Goal: Information Seeking & Learning: Check status

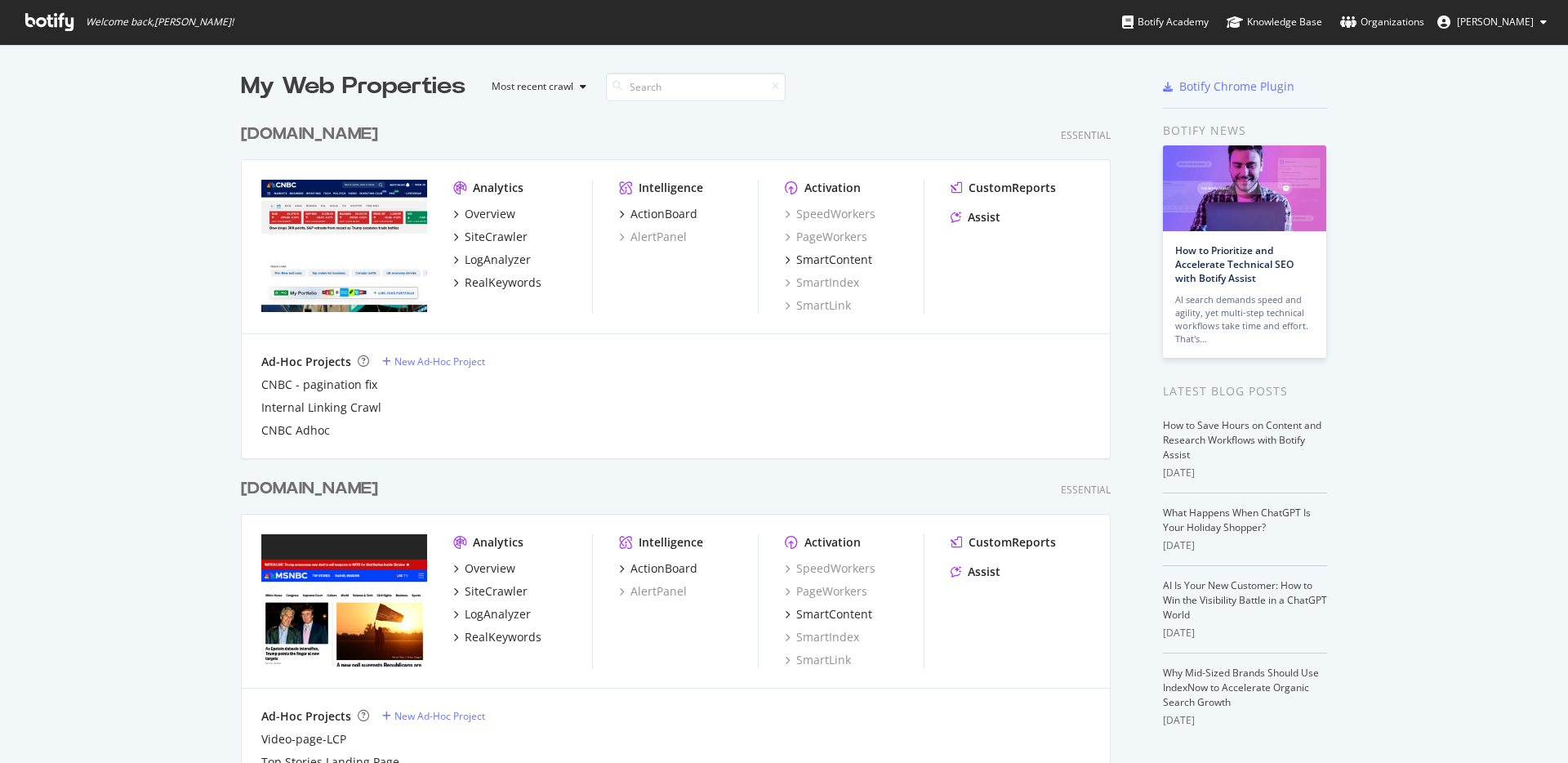
scroll to position [751, 1544]
click at [489, 214] on div "Overview" at bounding box center [490, 214] width 51 height 17
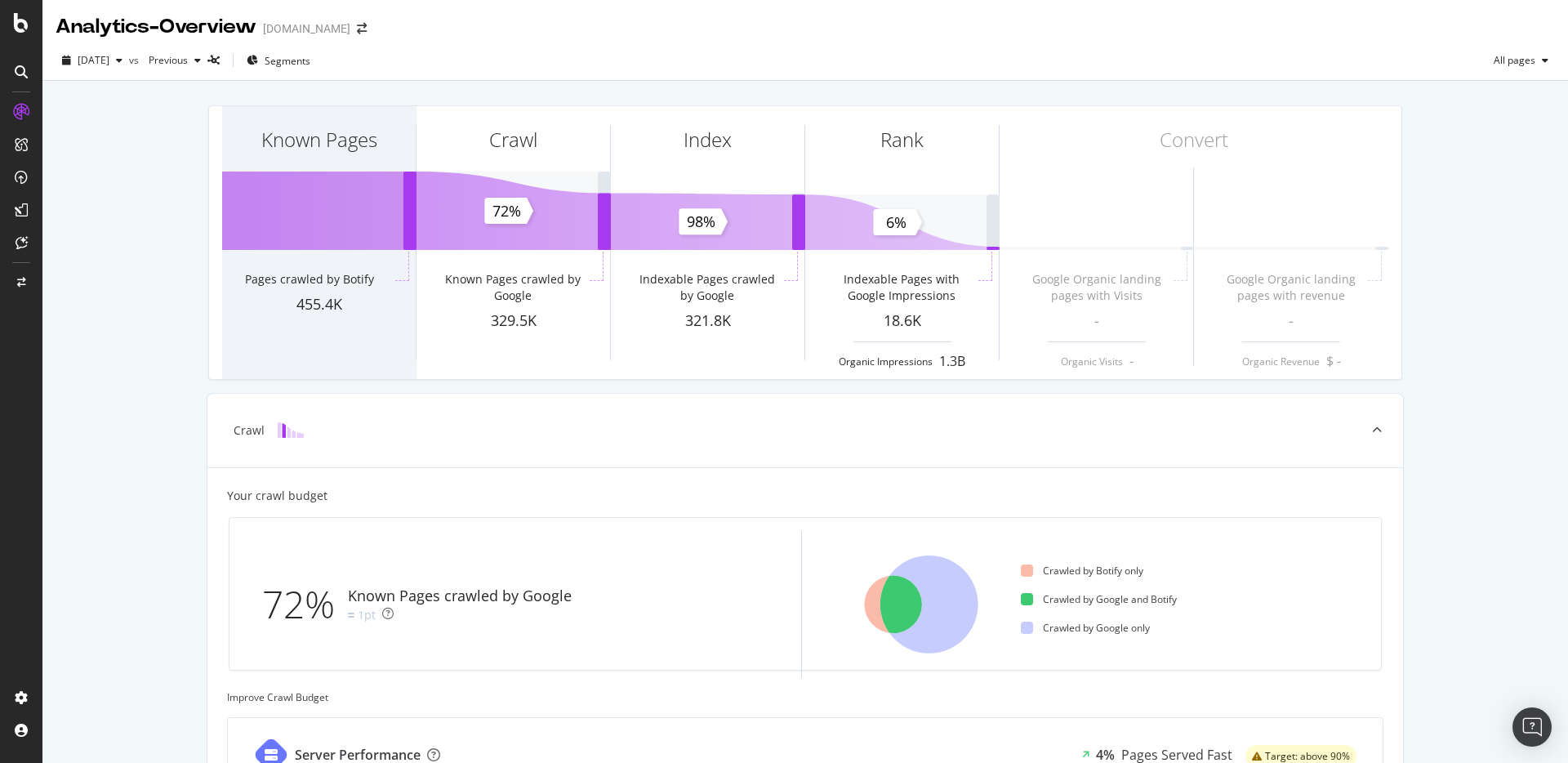
scroll to position [4, 0]
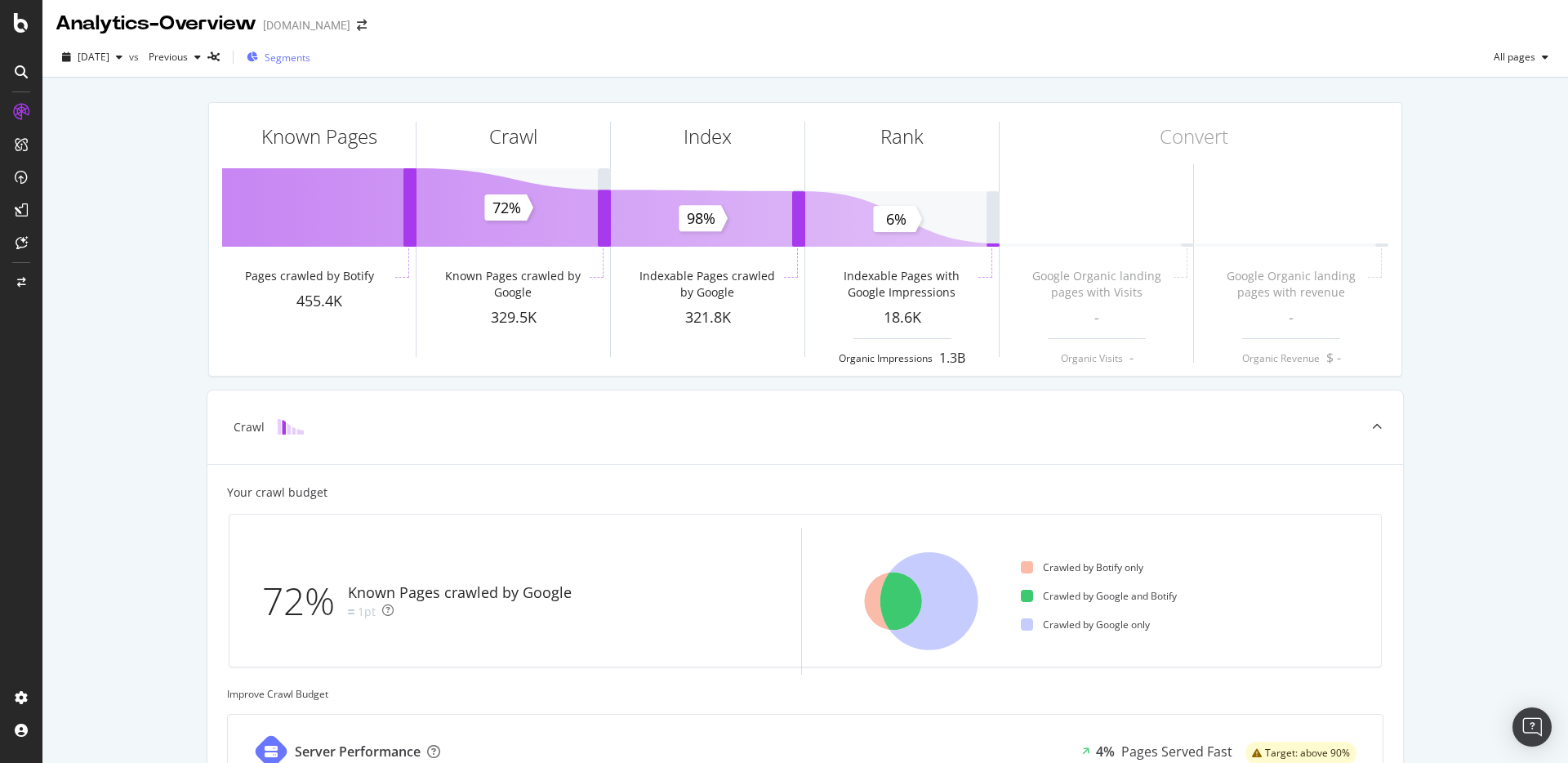
click at [302, 52] on span "Segments" at bounding box center [288, 58] width 45 height 14
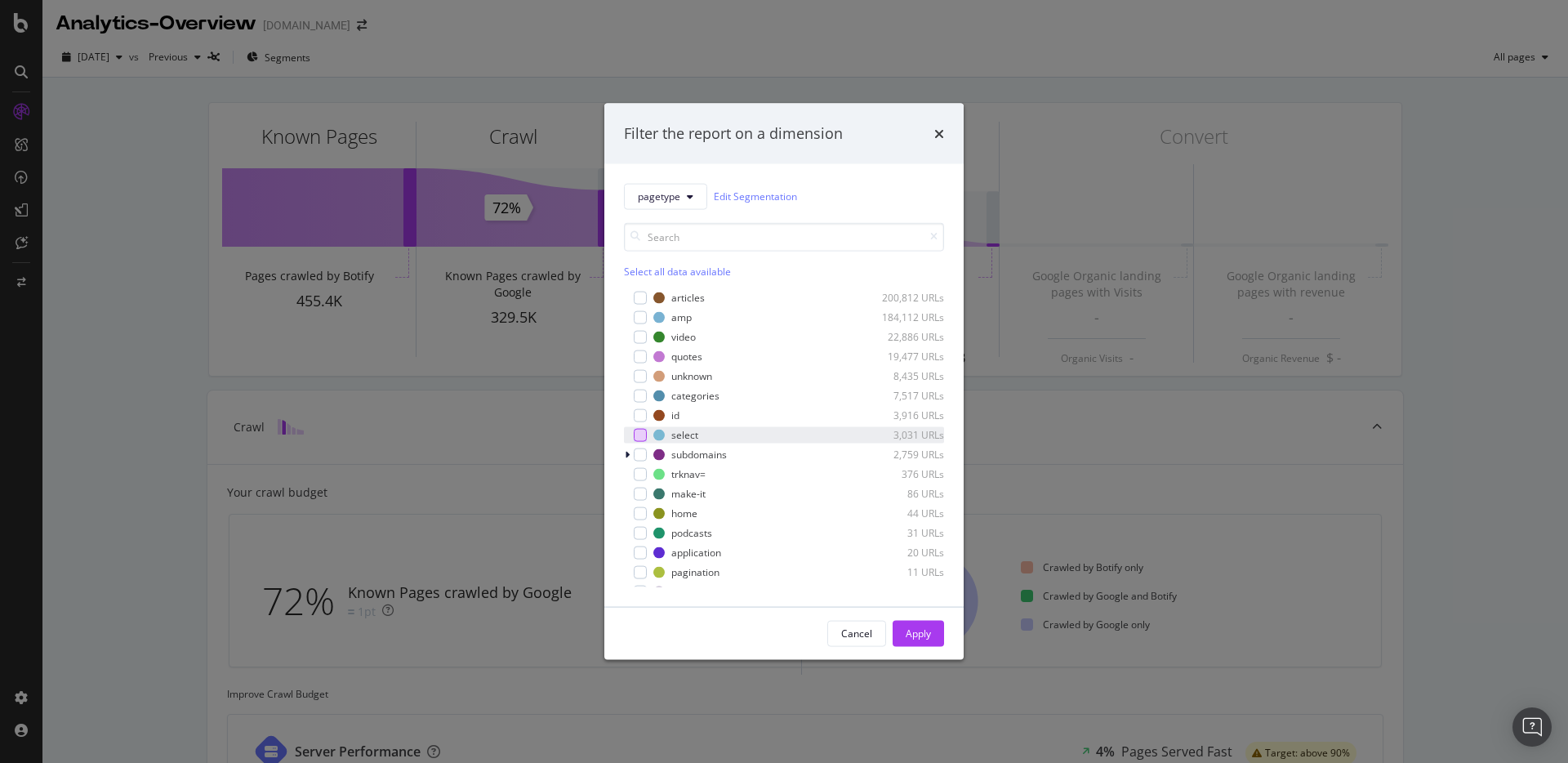
click at [640, 434] on div "modal" at bounding box center [640, 434] width 13 height 13
click at [922, 639] on div "Apply" at bounding box center [918, 634] width 25 height 14
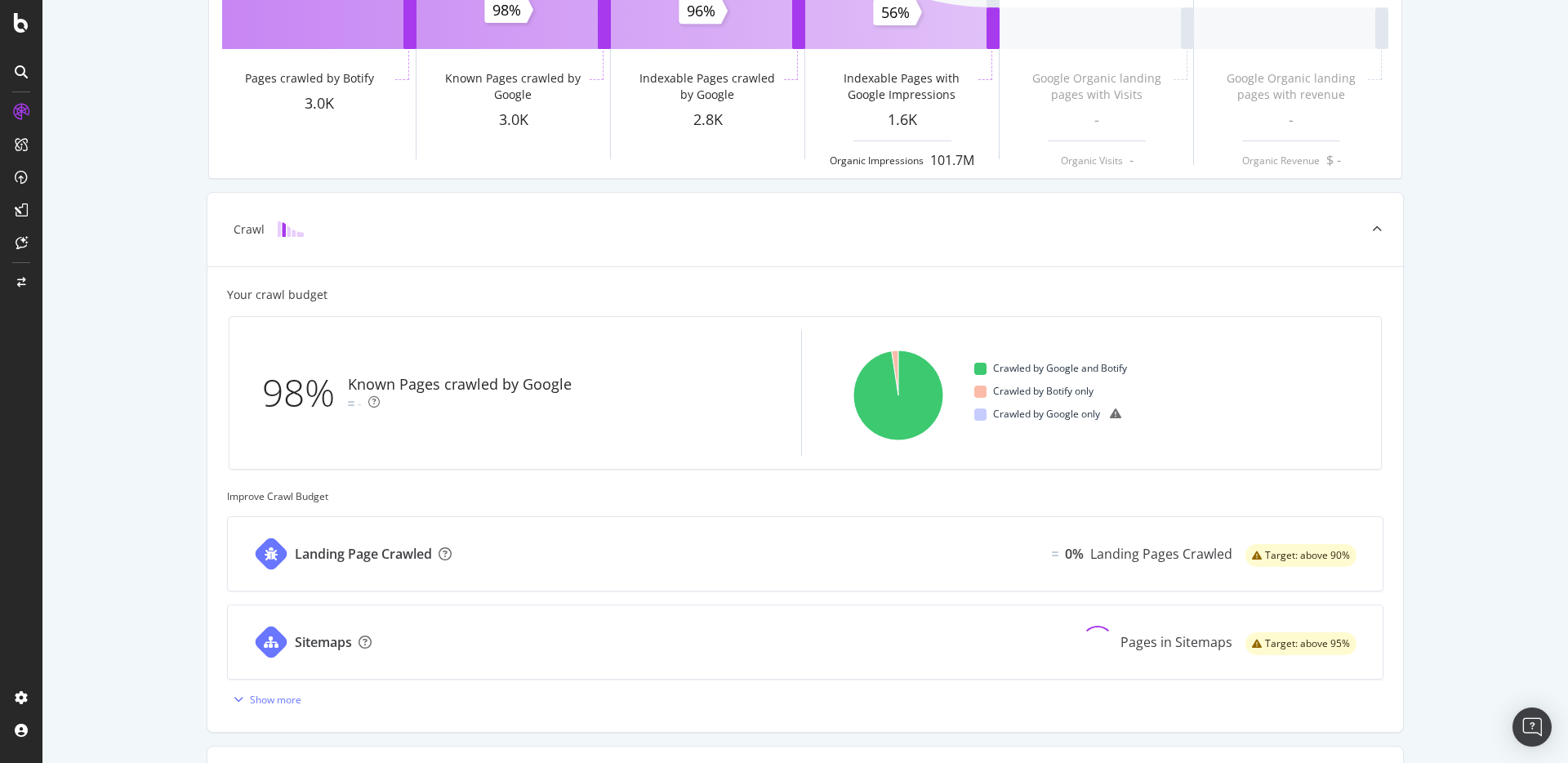
scroll to position [225, 0]
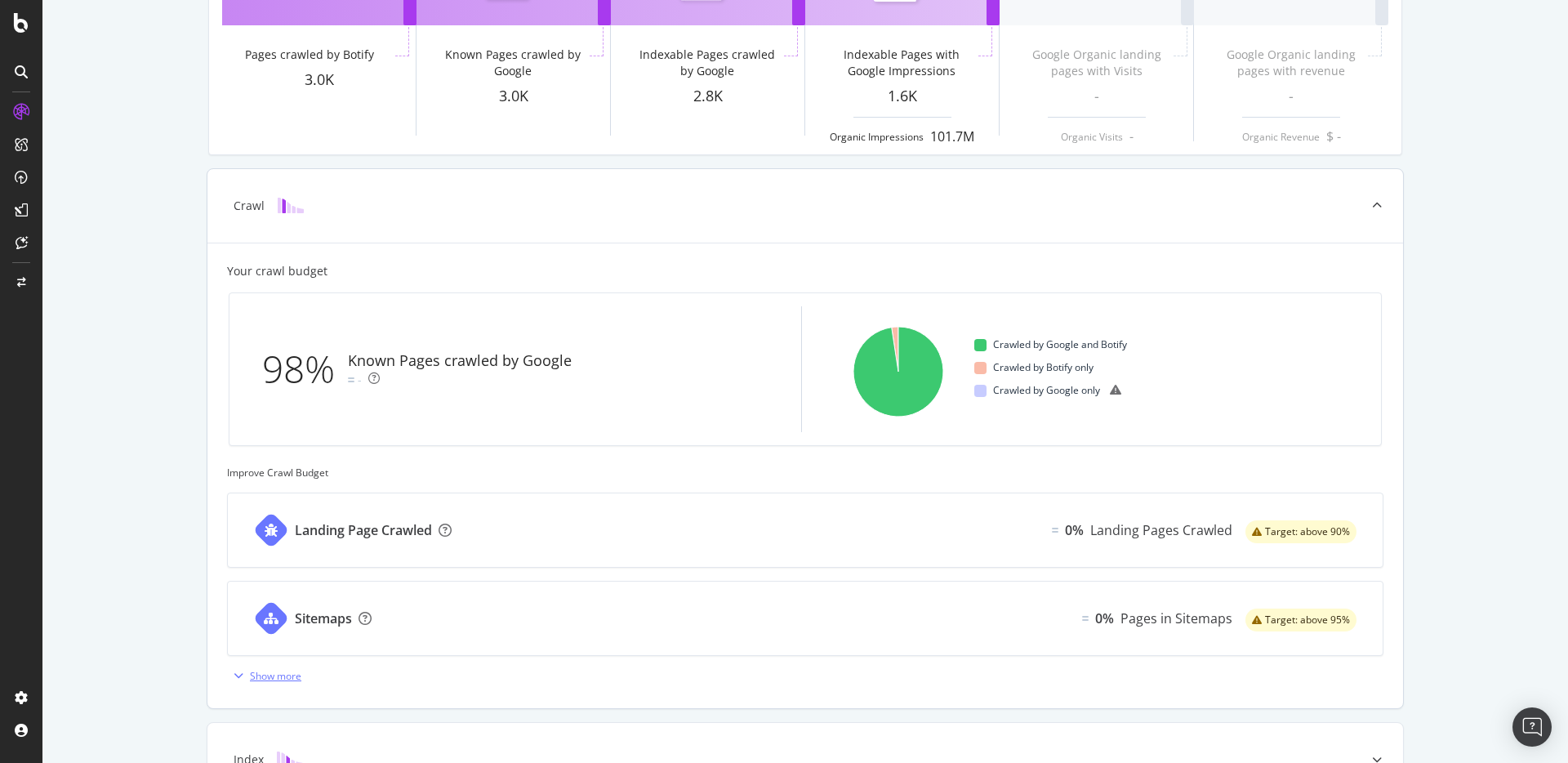
click at [279, 680] on div "Show more" at bounding box center [275, 676] width 52 height 14
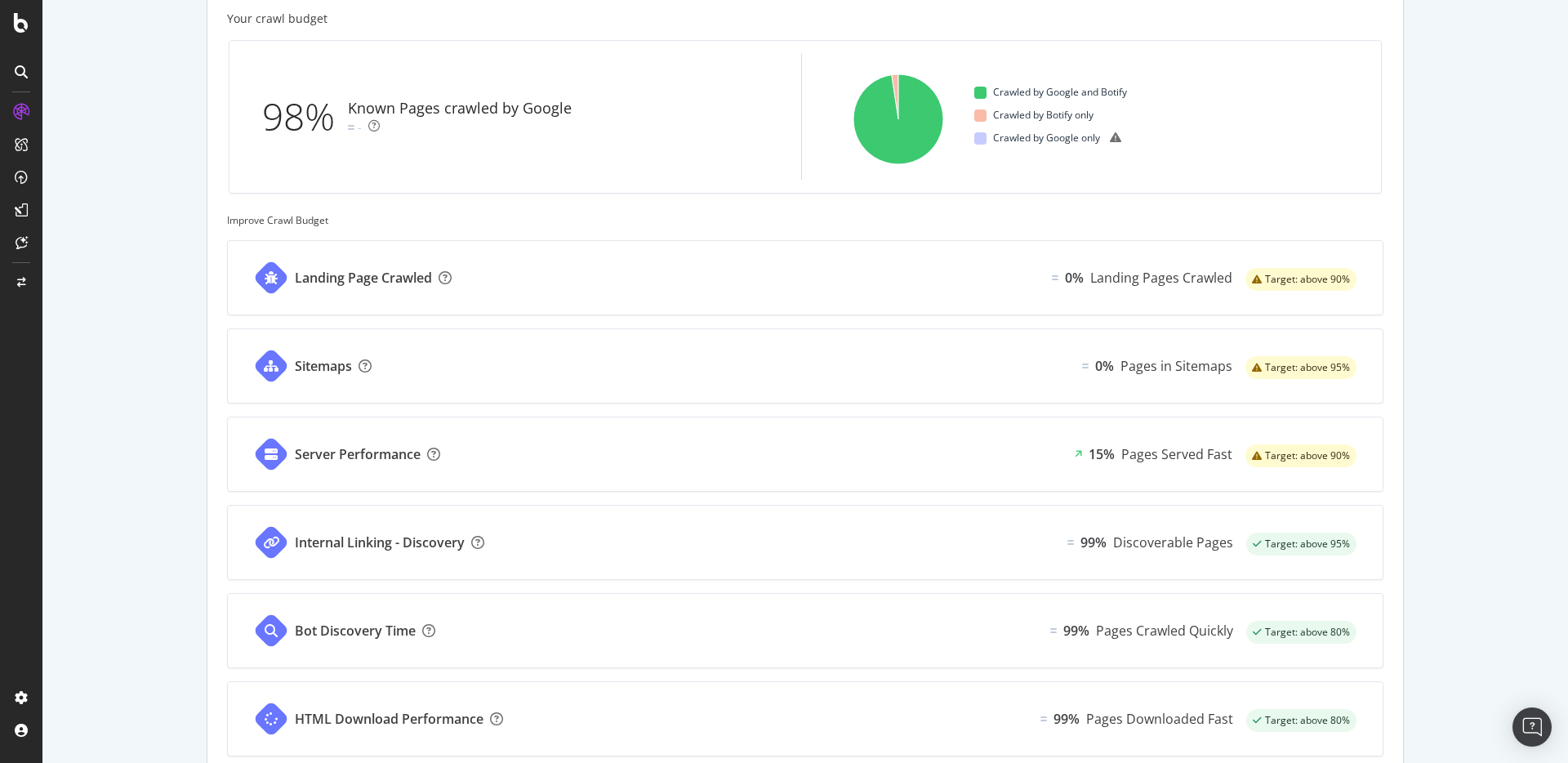
scroll to position [491, 0]
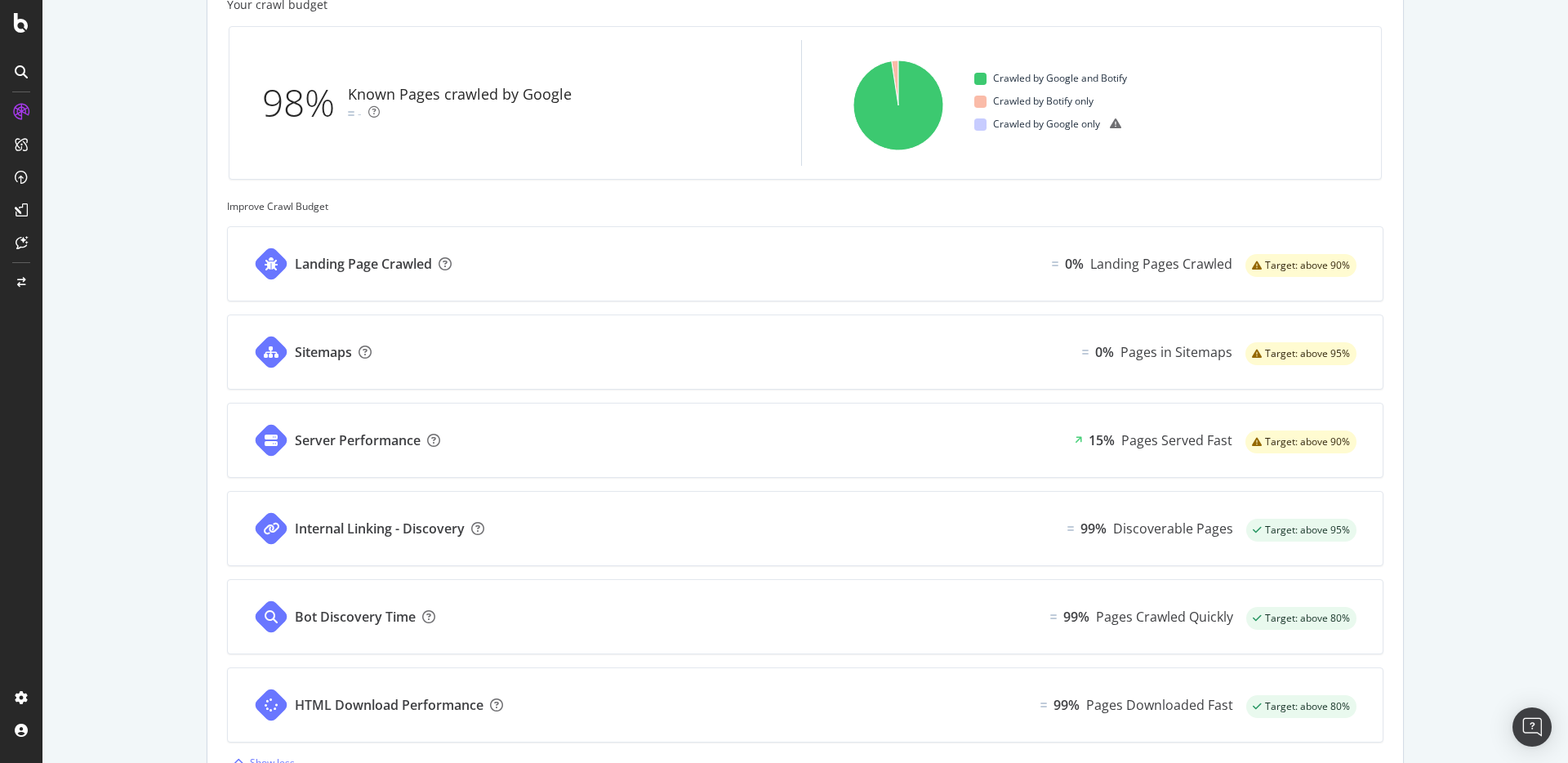
click at [643, 335] on div "Sitemaps 0% Pages in Sitemaps Target: above 95%" at bounding box center [805, 353] width 1155 height 74
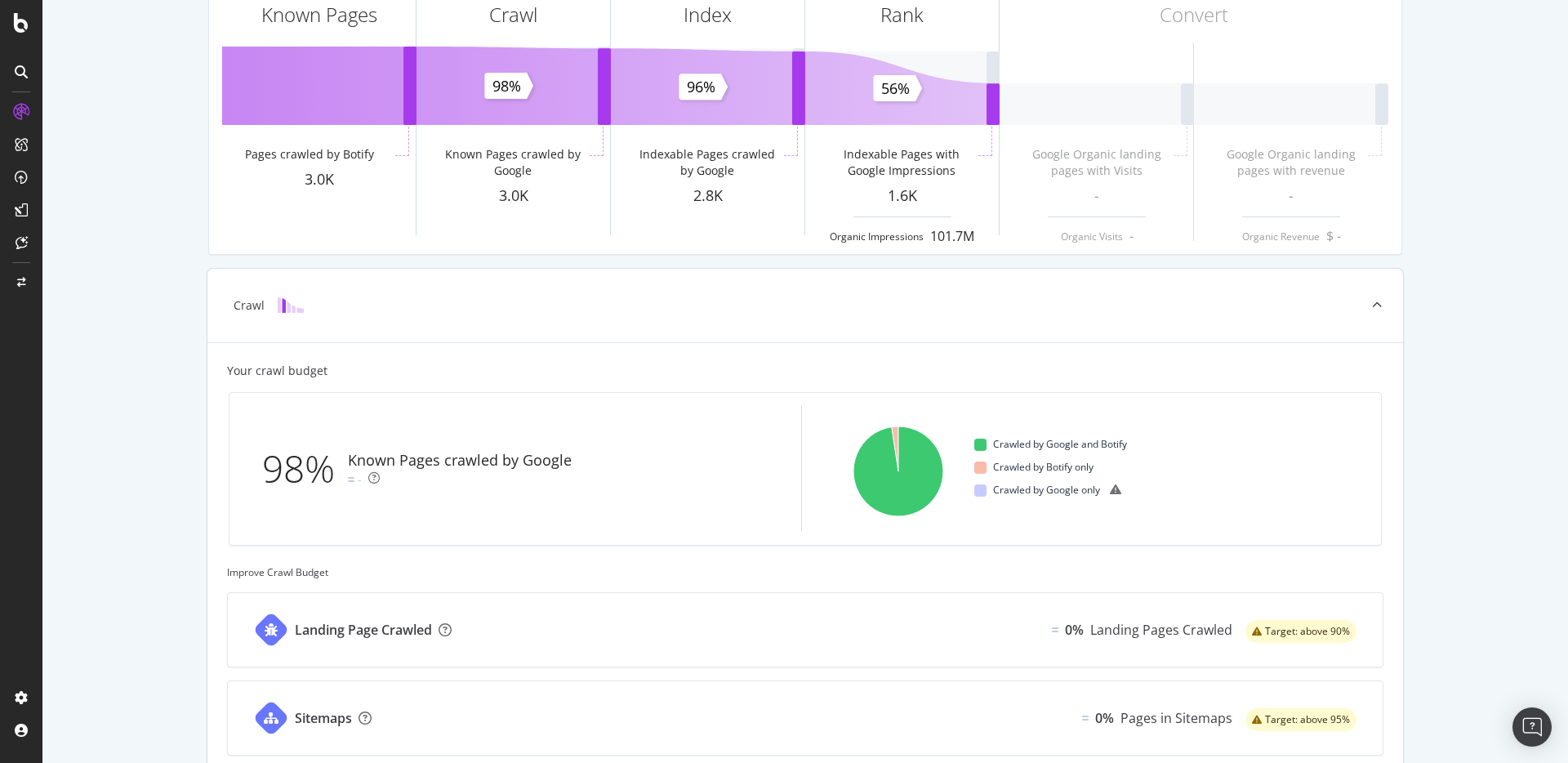
scroll to position [417, 0]
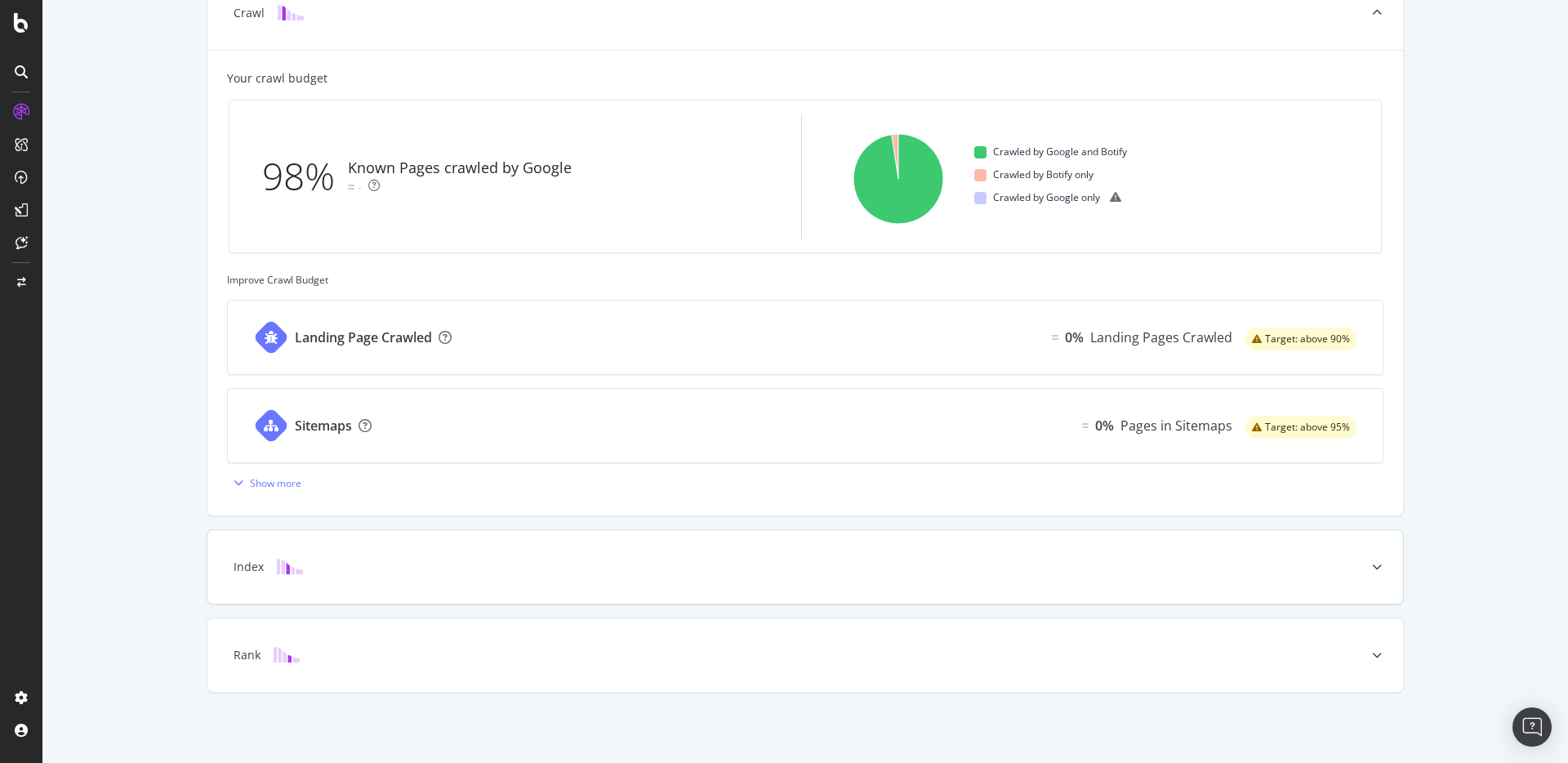
click at [384, 546] on div "Index" at bounding box center [805, 567] width 1195 height 74
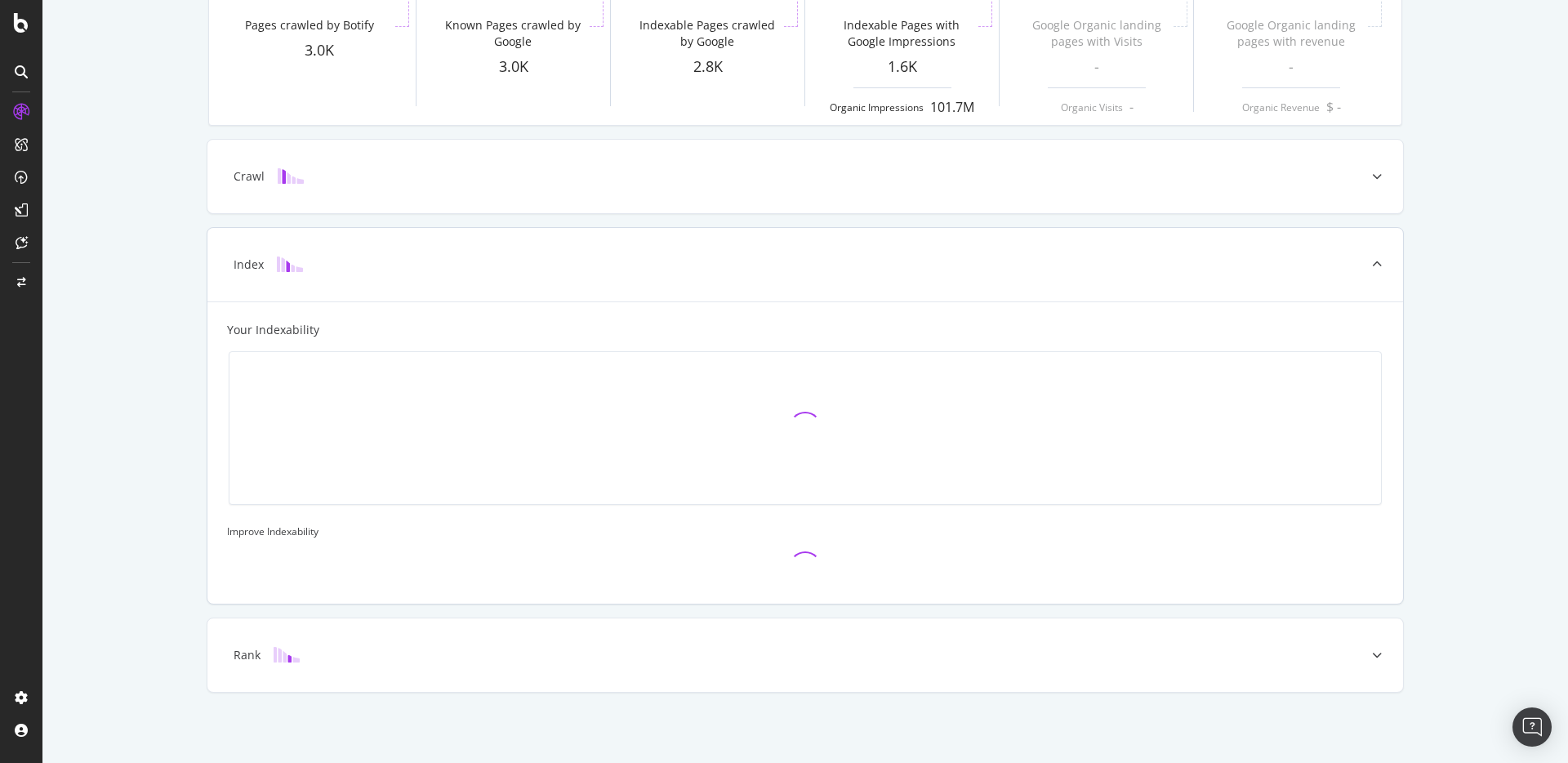
scroll to position [254, 0]
click at [319, 662] on div "Rank" at bounding box center [780, 655] width 1132 height 17
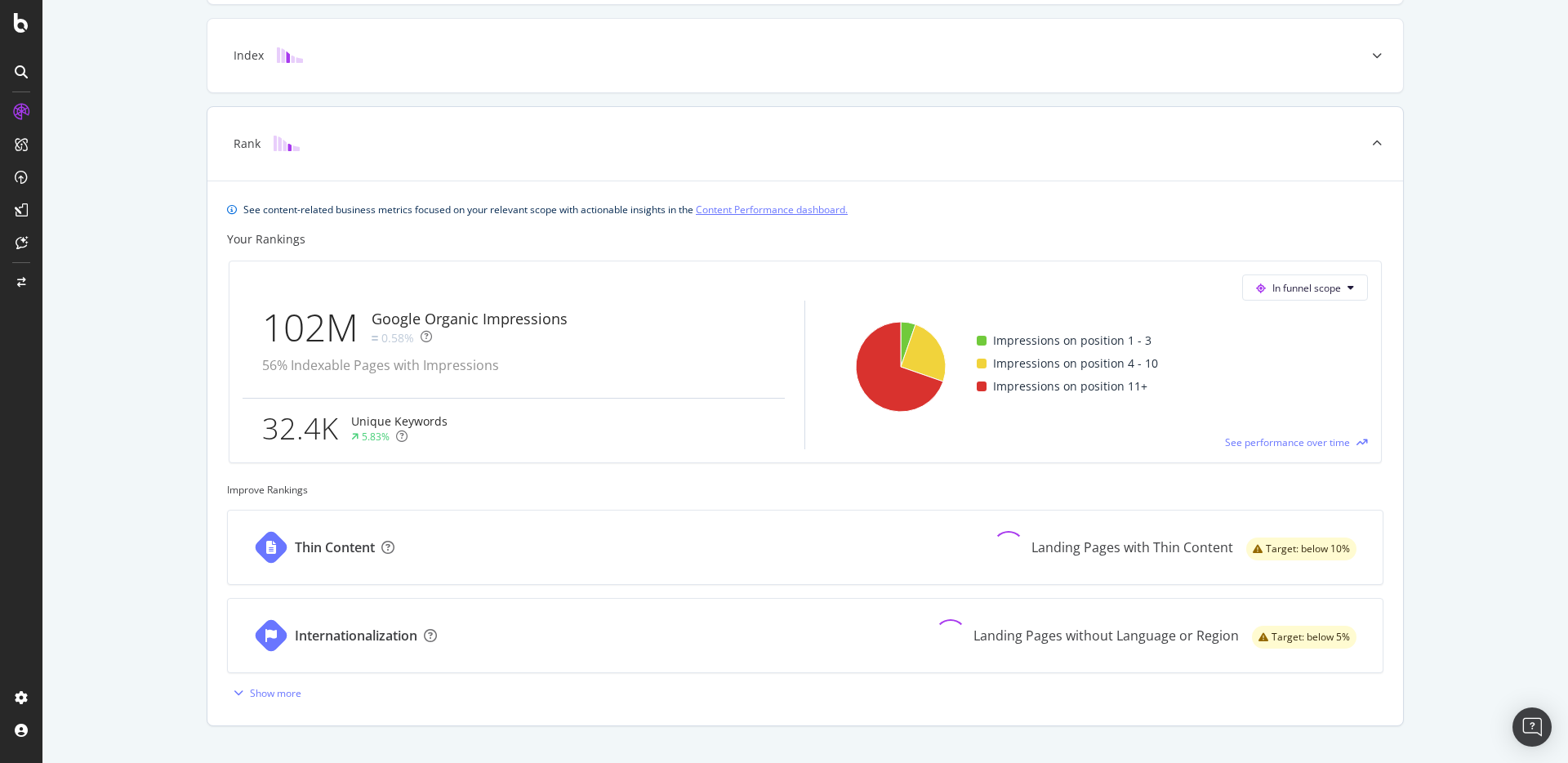
scroll to position [497, 0]
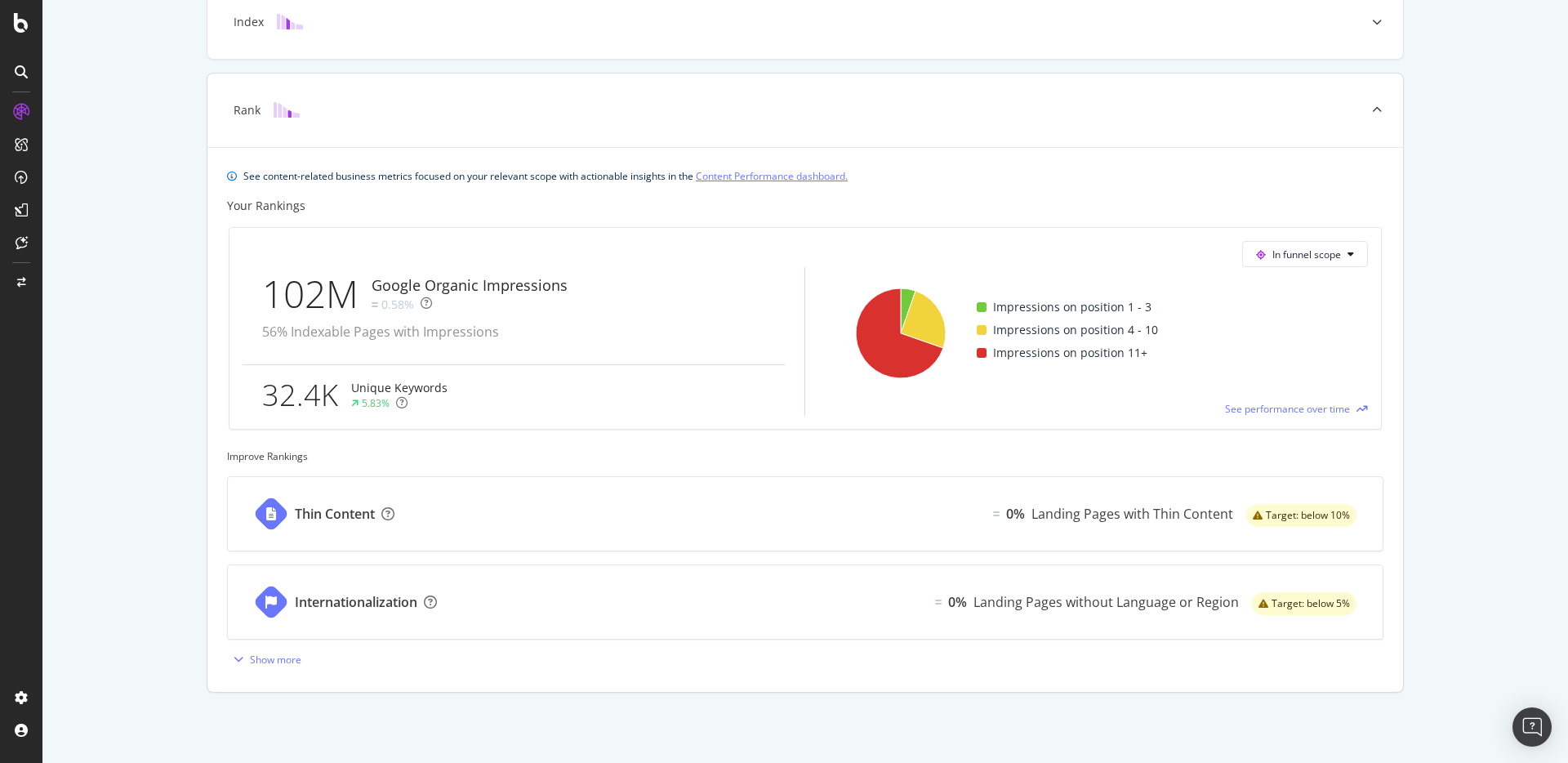
click at [505, 516] on div "Thin Content 0% Landing Pages with Thin Content Target: below 10%" at bounding box center [805, 514] width 1155 height 74
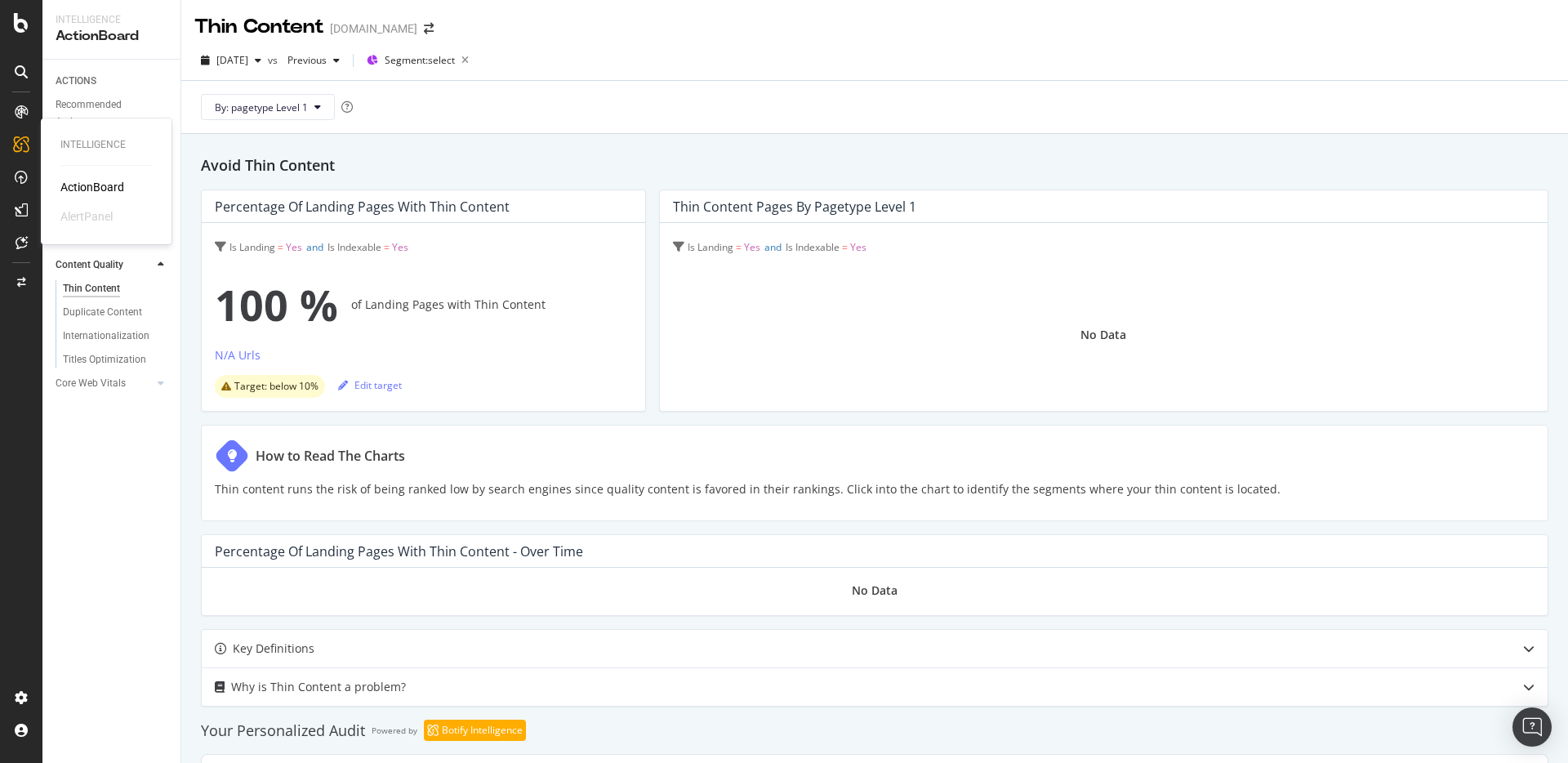
click at [87, 190] on div "ActionBoard" at bounding box center [92, 187] width 64 height 17
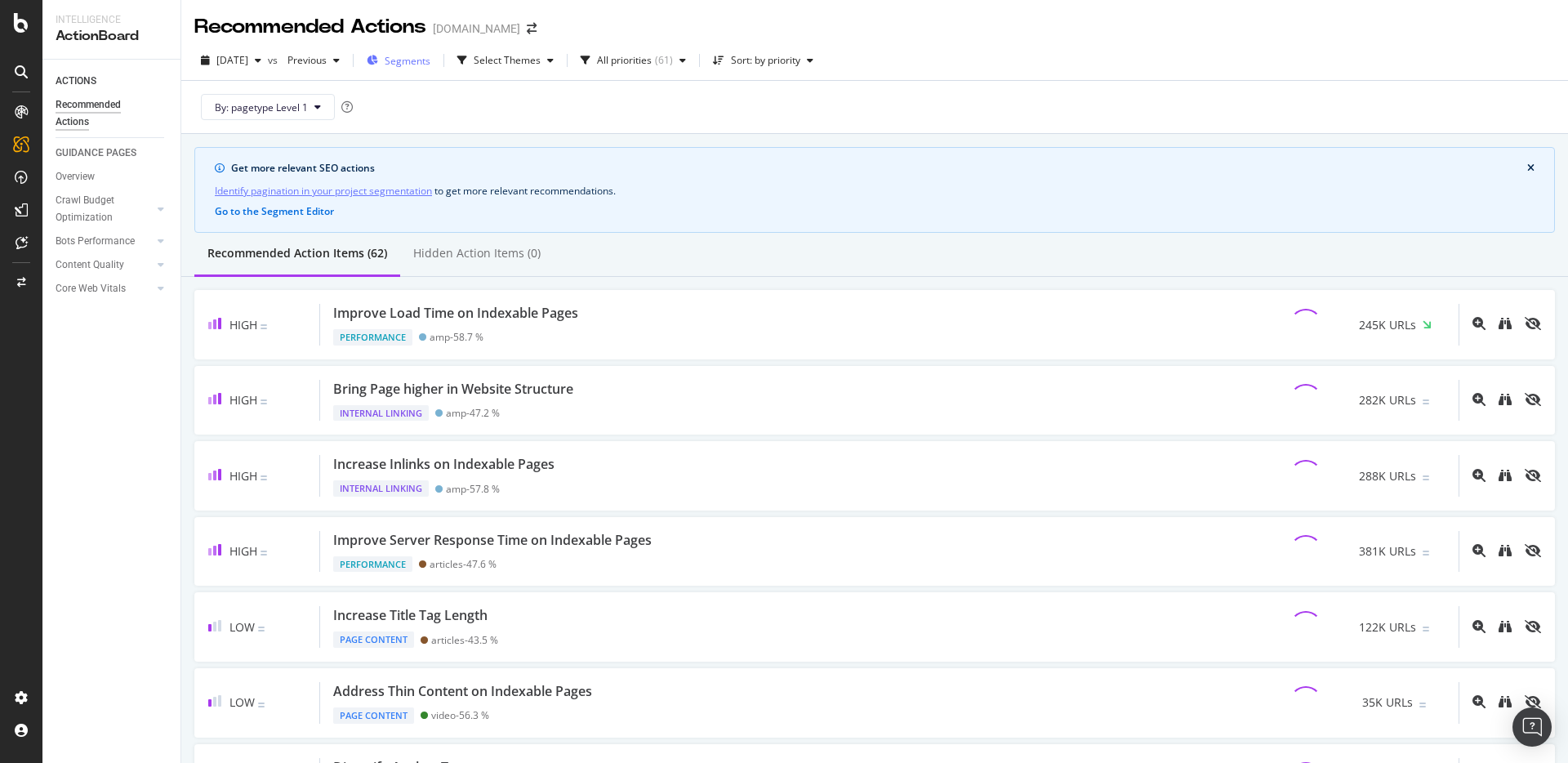
click at [430, 61] on span "Segments" at bounding box center [408, 61] width 45 height 14
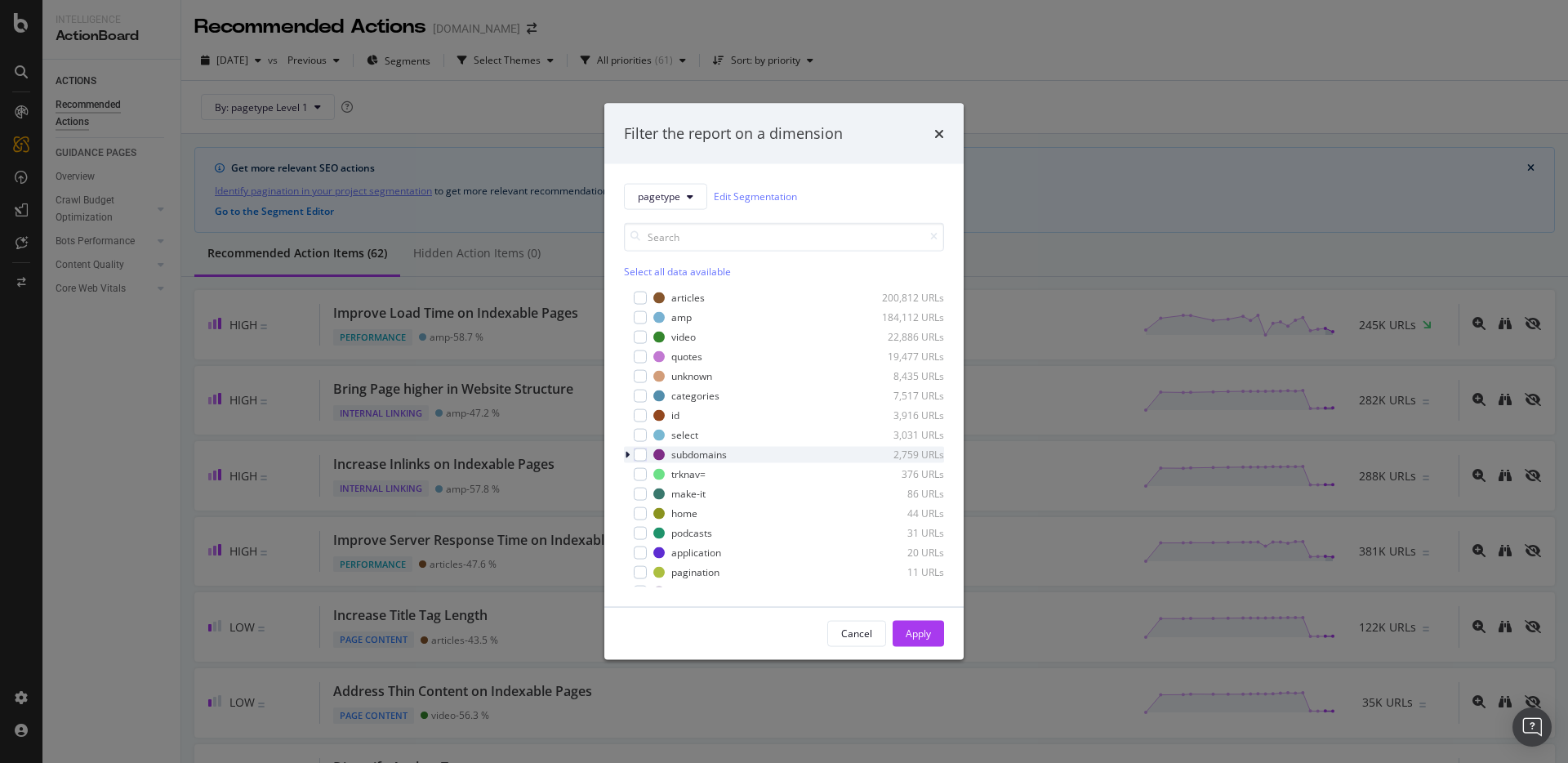
click at [641, 436] on div "modal" at bounding box center [640, 434] width 13 height 13
click at [912, 638] on div "Apply" at bounding box center [918, 634] width 25 height 14
